Goal: Use online tool/utility

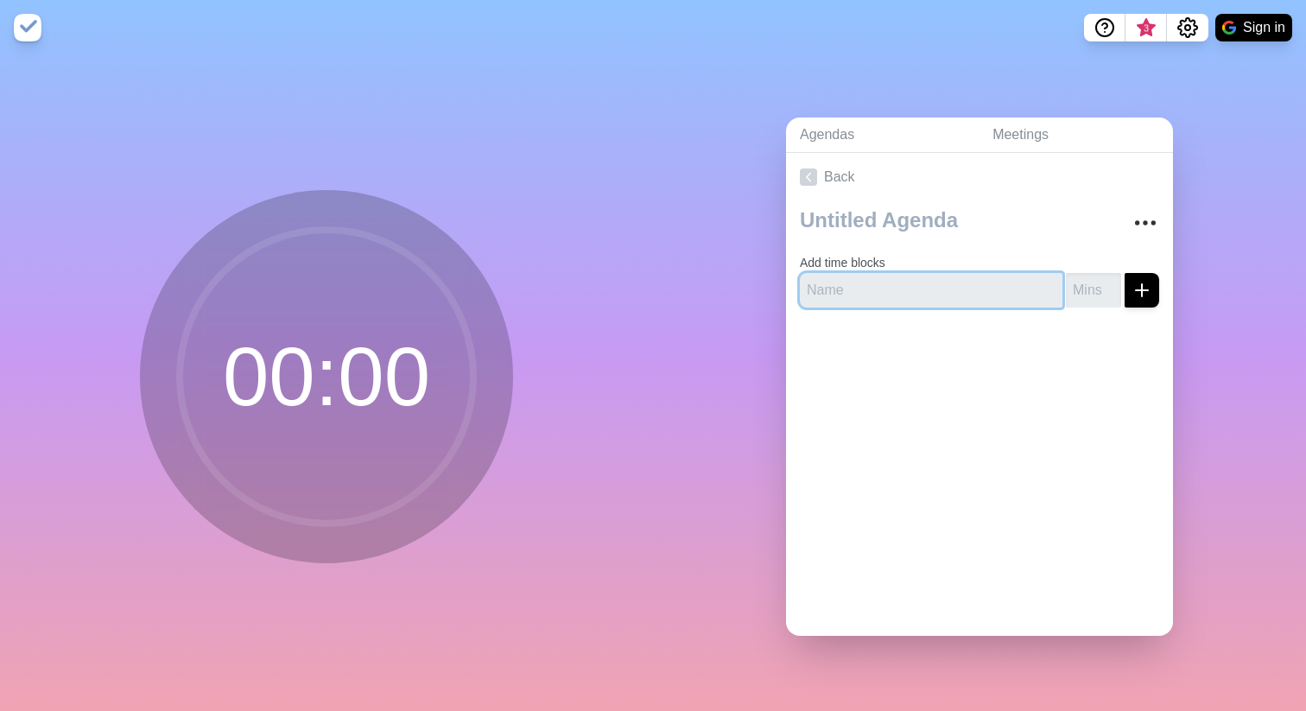
click at [891, 293] on input "text" at bounding box center [931, 290] width 263 height 35
click at [746, 384] on div "Agendas Meetings Back Add time blocks" at bounding box center [979, 383] width 653 height 656
click at [1103, 290] on input "number" at bounding box center [1093, 290] width 55 height 35
type input "5"
click at [1125, 273] on button "submit" at bounding box center [1142, 290] width 35 height 35
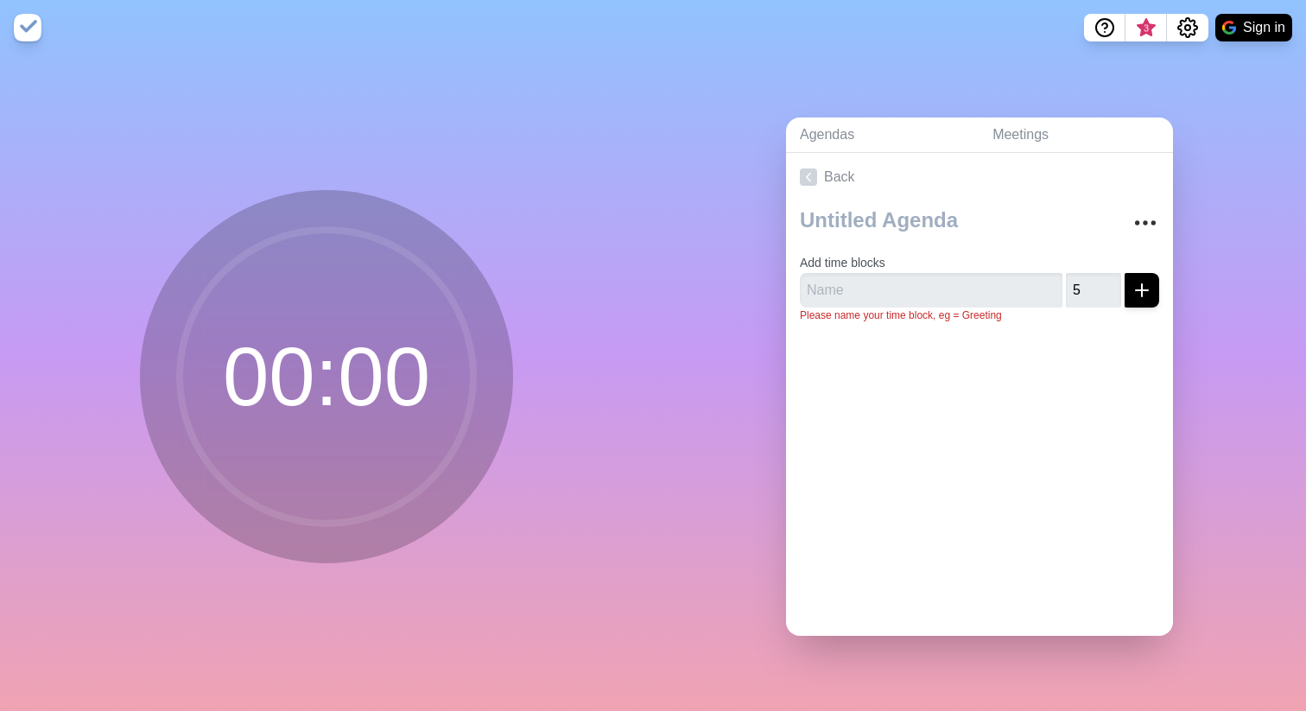
click at [982, 270] on form "Add time blocks 5 Please name your time block, eg = Greeting" at bounding box center [979, 284] width 359 height 78
click at [974, 282] on input "text" at bounding box center [931, 290] width 263 height 35
type input "demo"
click button "submit" at bounding box center [1142, 290] width 35 height 35
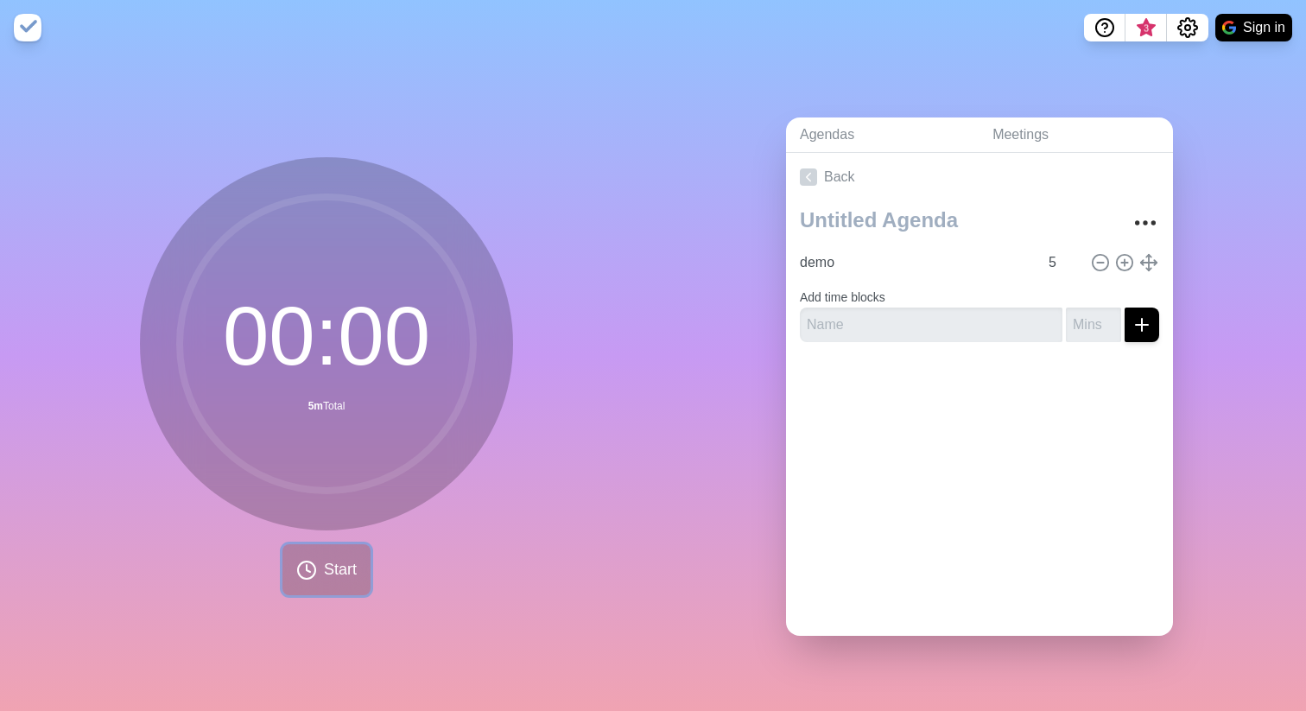
click at [332, 575] on span "Start" at bounding box center [340, 569] width 33 height 23
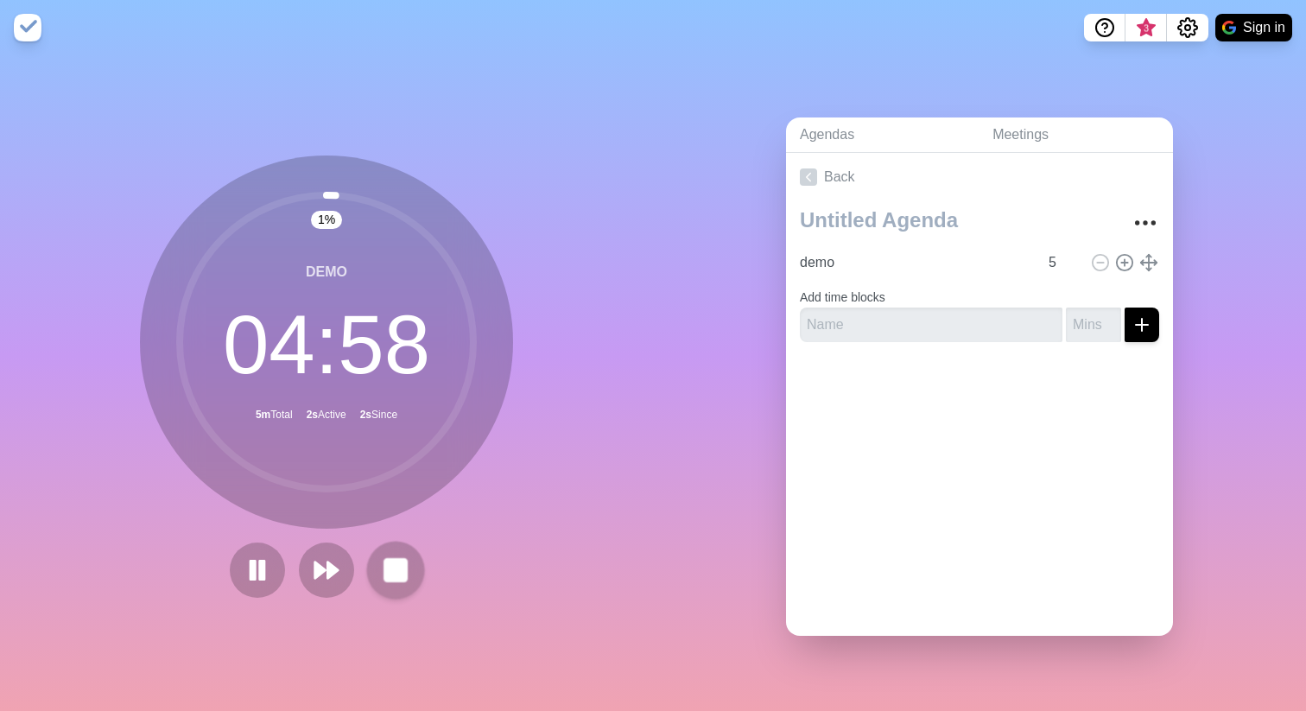
click at [390, 574] on rect at bounding box center [395, 570] width 22 height 22
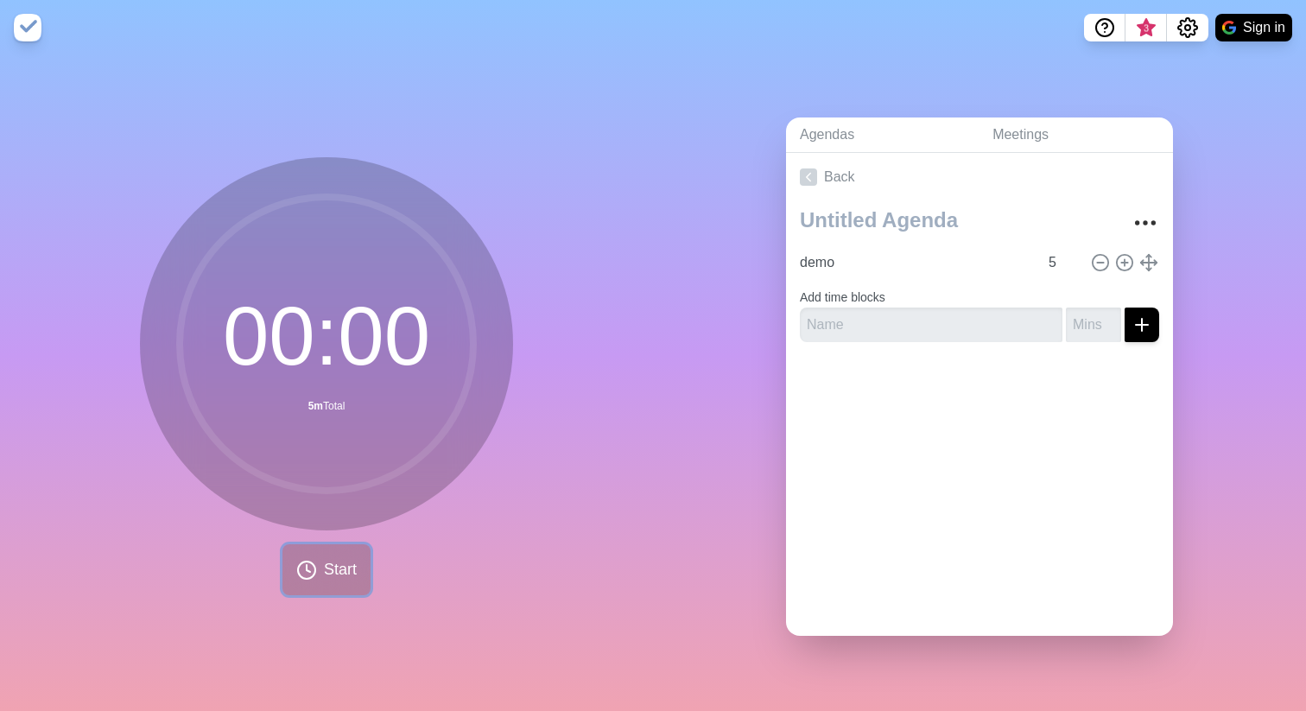
click at [327, 571] on span "Start" at bounding box center [340, 569] width 33 height 23
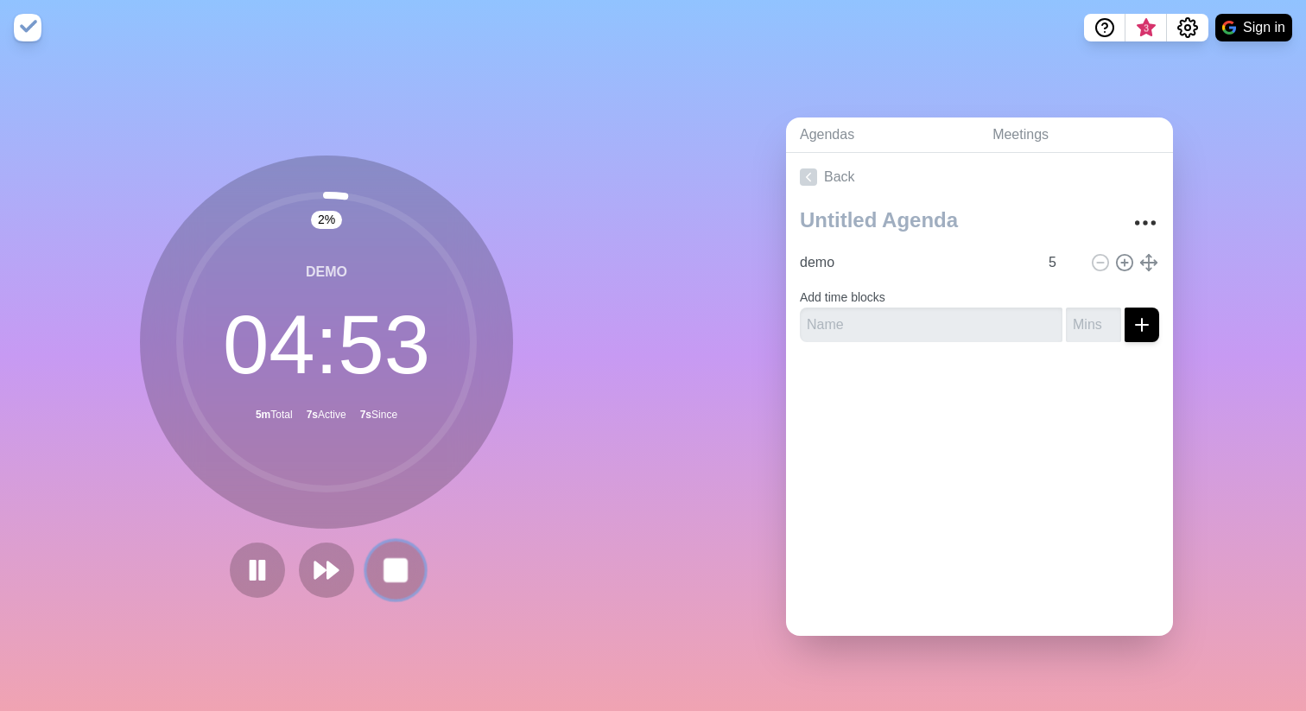
click at [419, 574] on button at bounding box center [395, 570] width 58 height 58
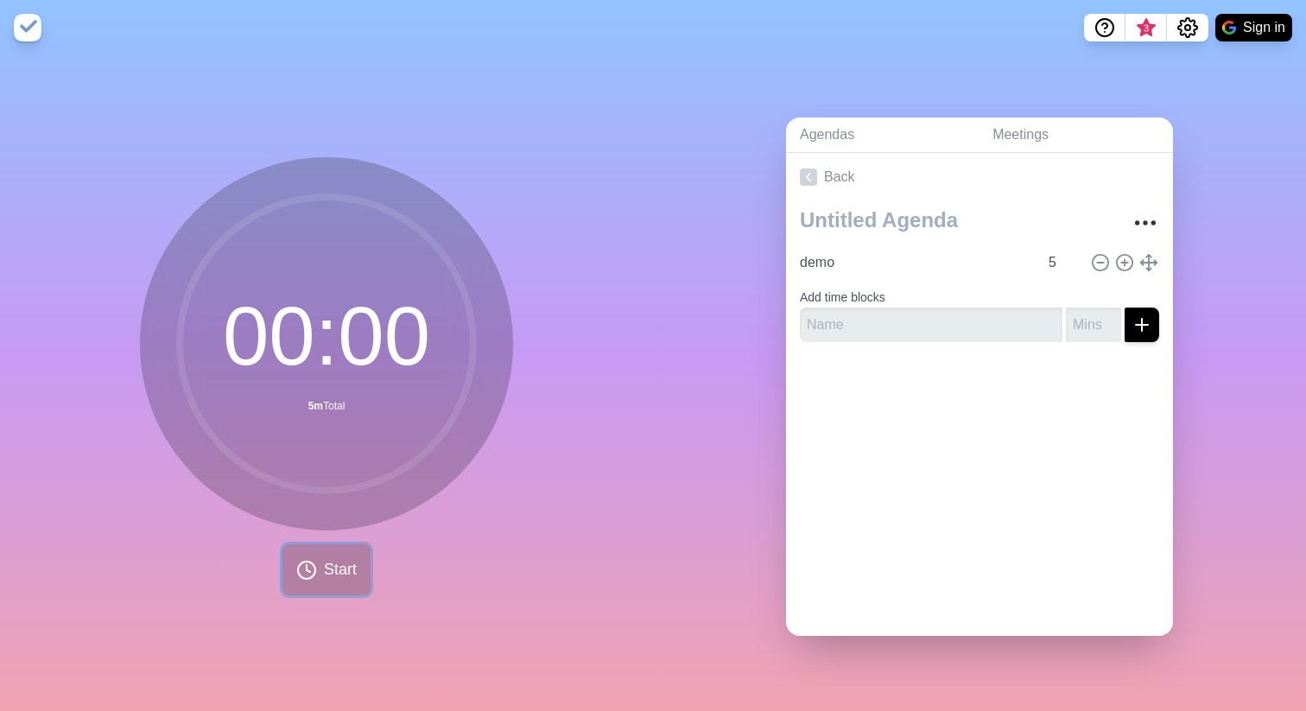
click at [340, 565] on span "Start" at bounding box center [340, 569] width 33 height 23
